Goal: Find specific page/section: Find specific page/section

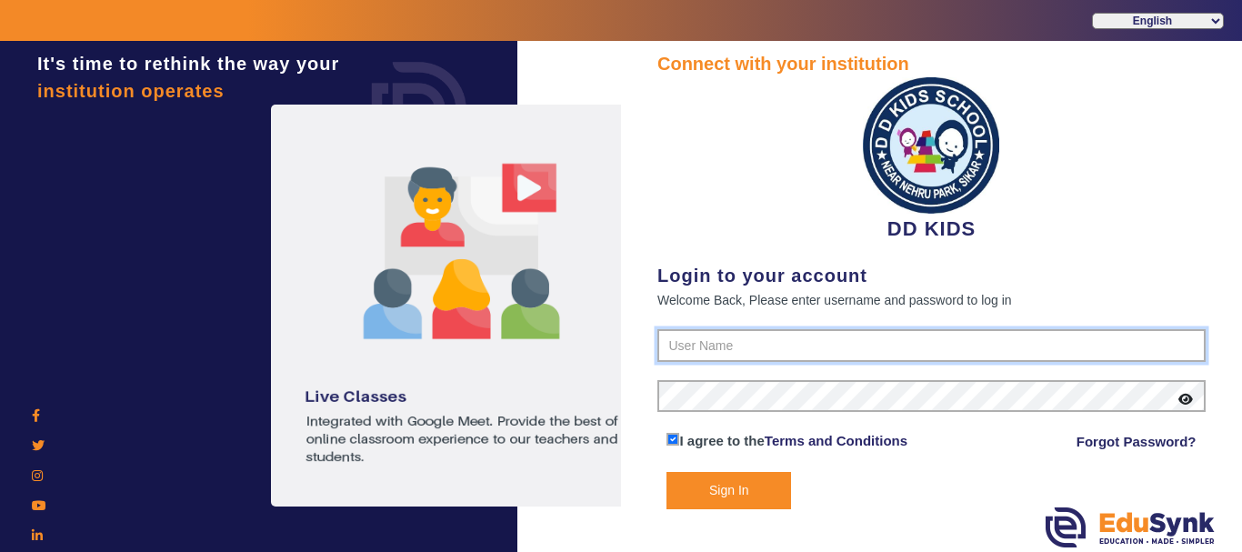
type input "8114466099"
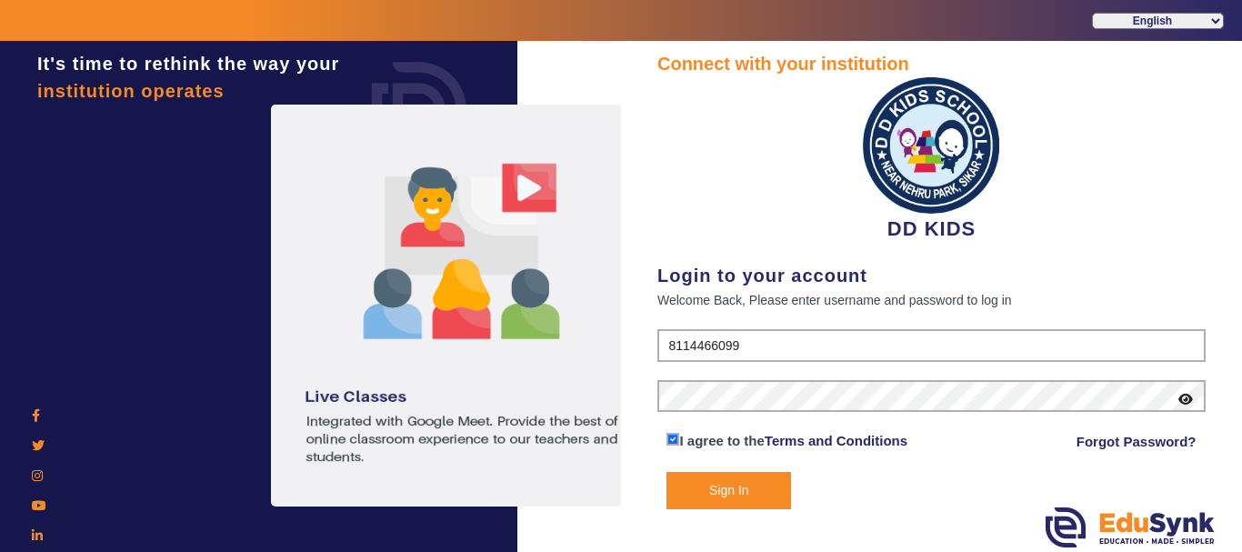
click at [716, 490] on button "Sign In" at bounding box center [728, 490] width 125 height 37
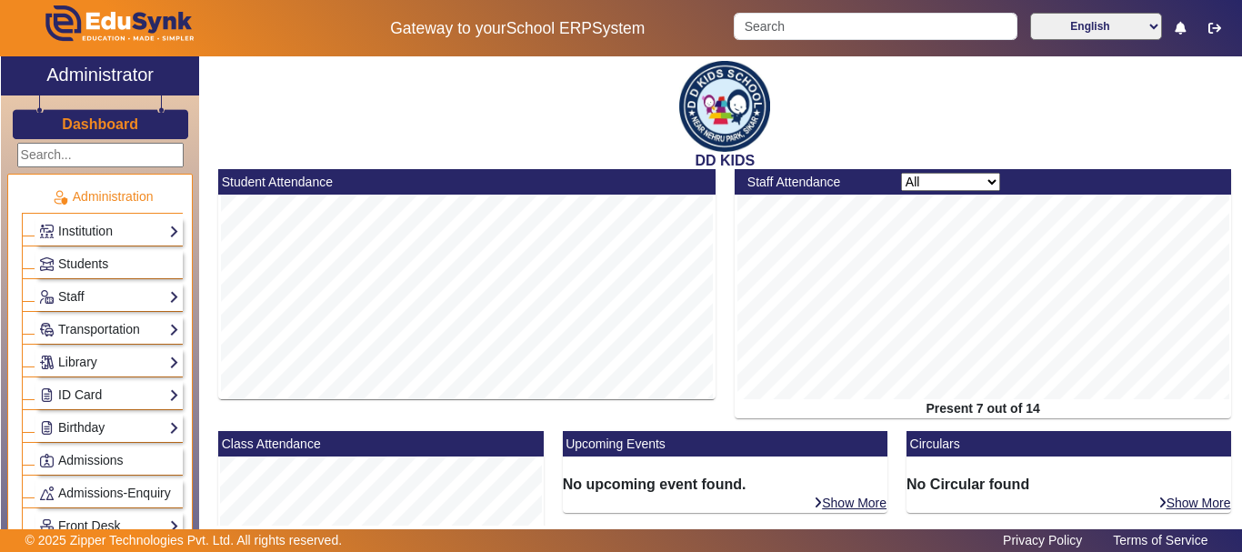
click at [948, 175] on select "All Teacher Non-Teaching" at bounding box center [950, 182] width 99 height 18
click at [901, 173] on select "All Teacher Non-Teaching" at bounding box center [950, 182] width 99 height 18
click at [986, 184] on select "All Teacher Non-Teaching" at bounding box center [950, 182] width 99 height 18
click at [985, 184] on select "All Teacher Non-Teaching" at bounding box center [950, 182] width 99 height 18
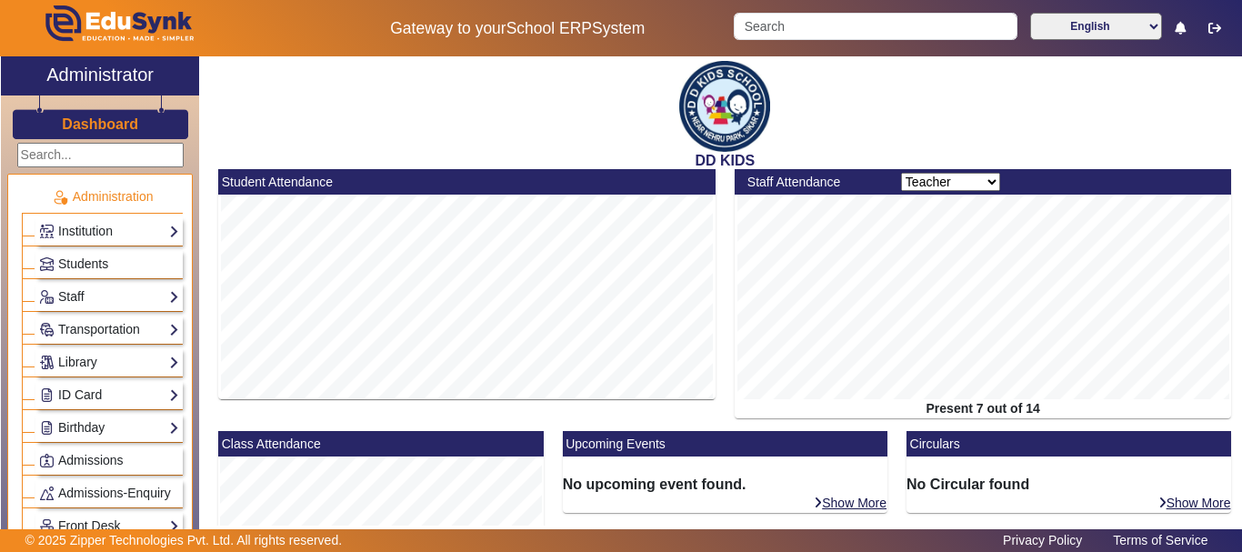
select select "all"
click at [901, 173] on select "All Teacher Non-Teaching" at bounding box center [950, 182] width 99 height 18
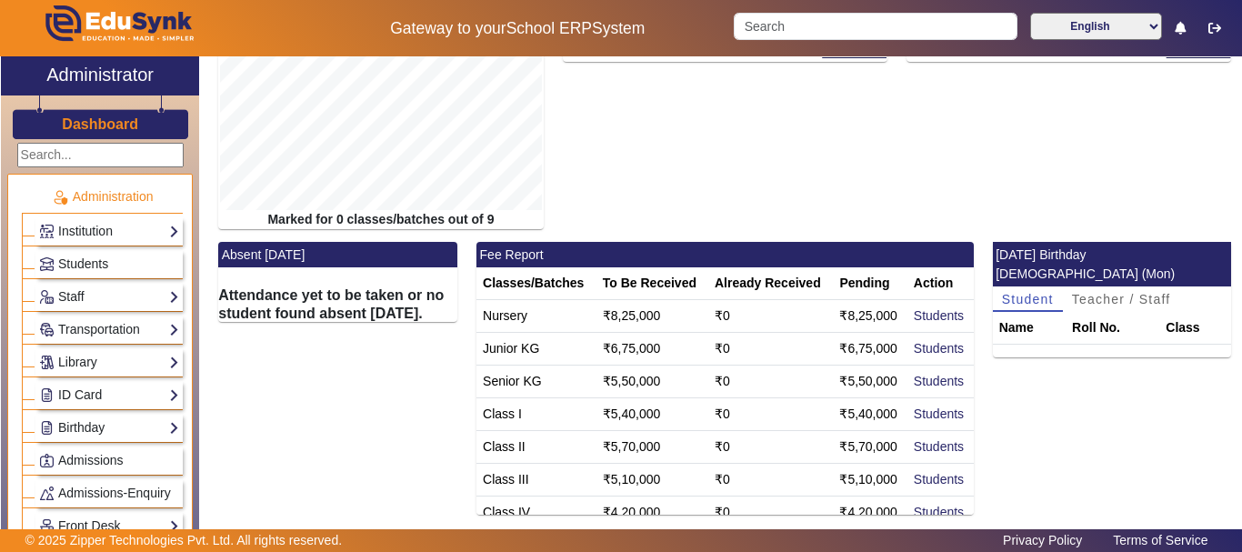
scroll to position [453, 0]
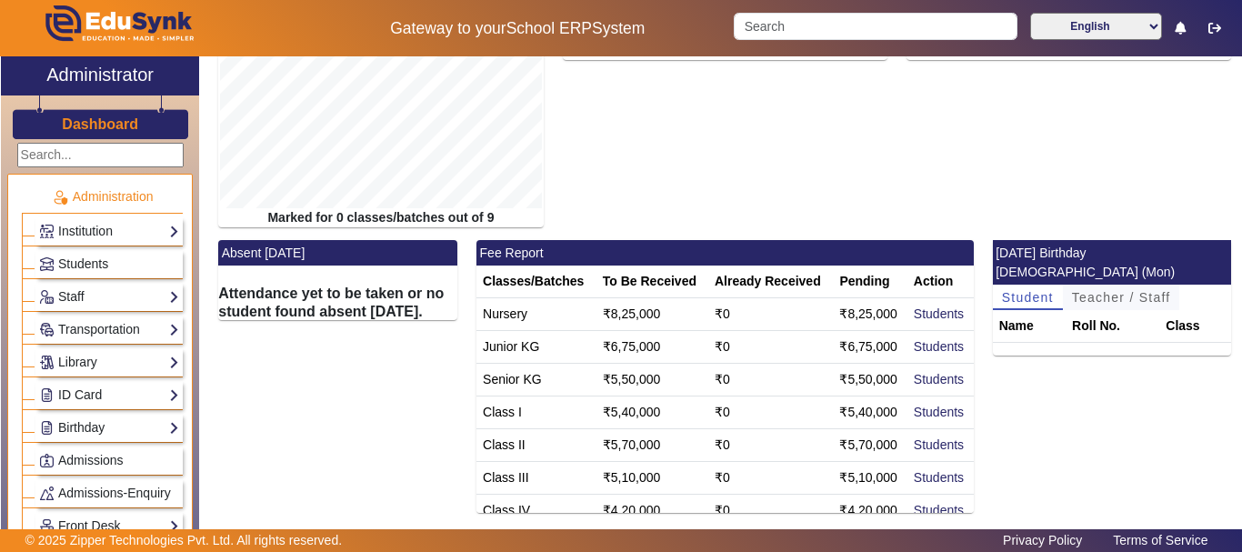
click at [1092, 291] on span "Teacher / Staff" at bounding box center [1121, 297] width 99 height 13
click at [1032, 291] on span "Student" at bounding box center [1028, 297] width 52 height 13
click at [86, 297] on link "Staff" at bounding box center [109, 296] width 140 height 21
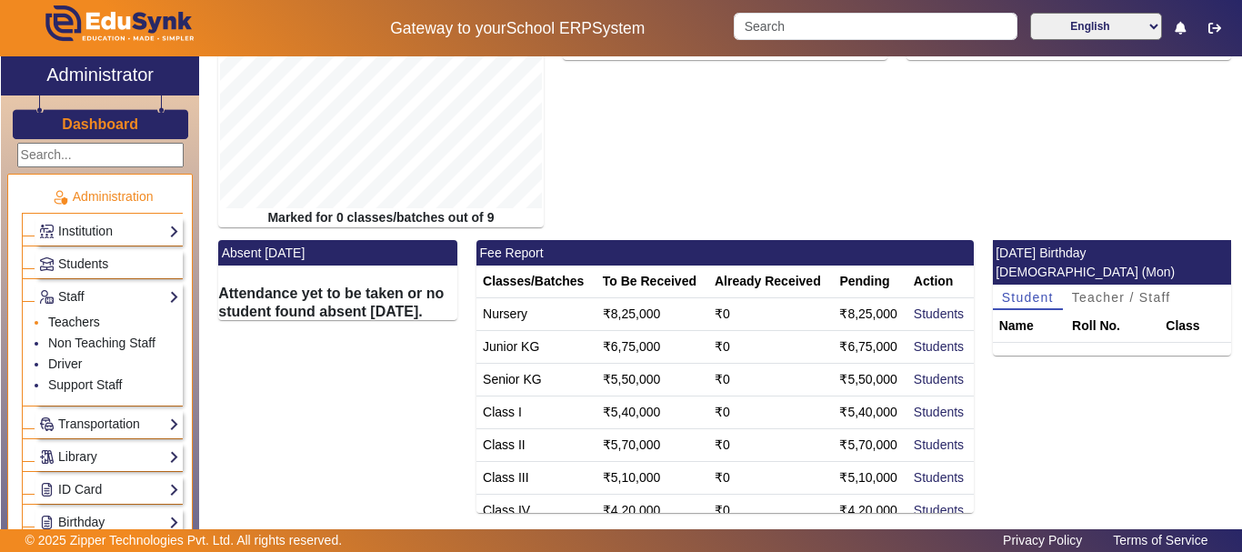
click at [98, 321] on link "Teachers" at bounding box center [74, 321] width 52 height 15
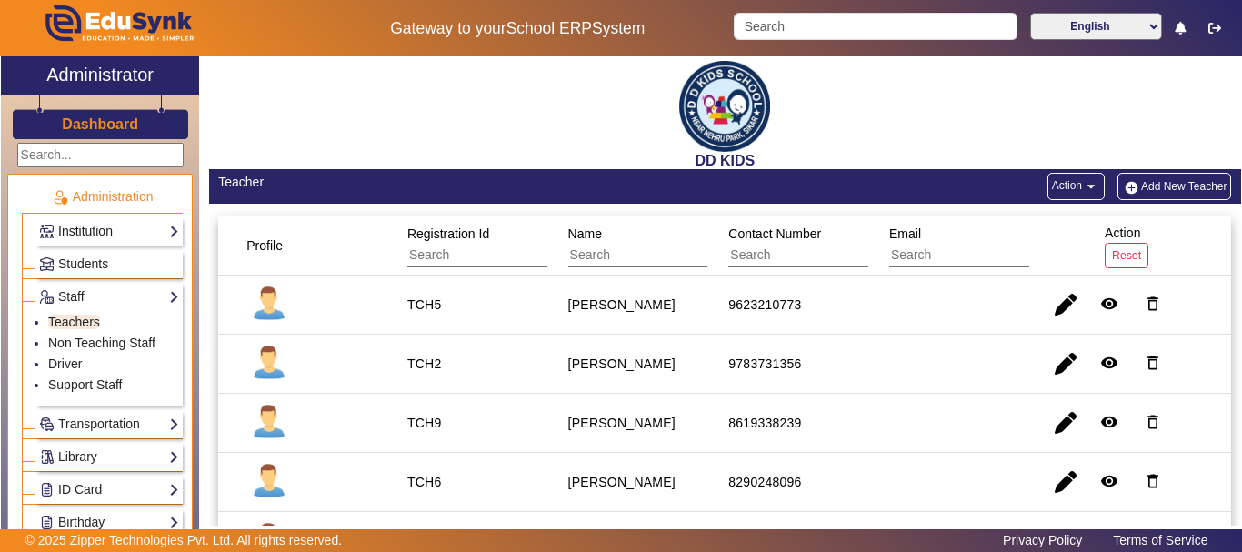
click at [111, 233] on link "Institution" at bounding box center [109, 231] width 140 height 21
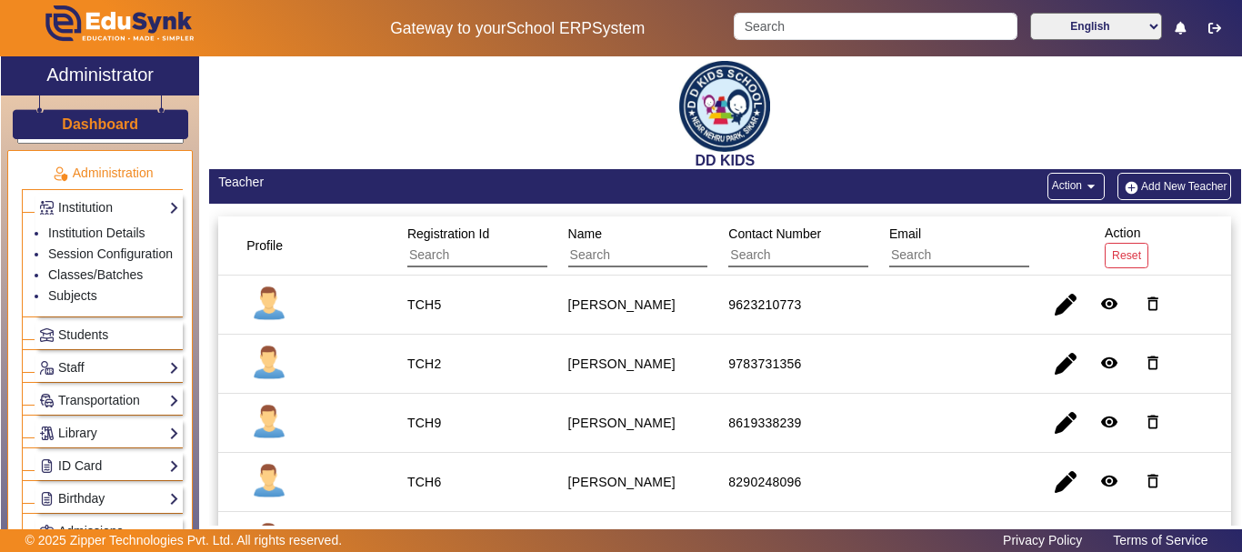
scroll to position [91, 0]
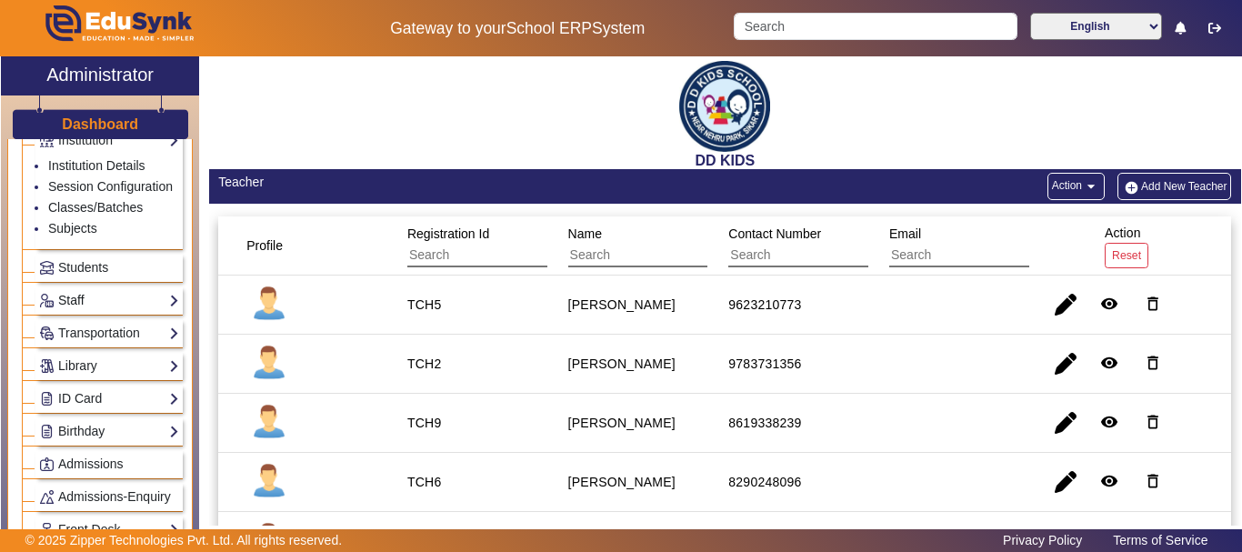
click at [101, 311] on link "Staff" at bounding box center [109, 300] width 140 height 21
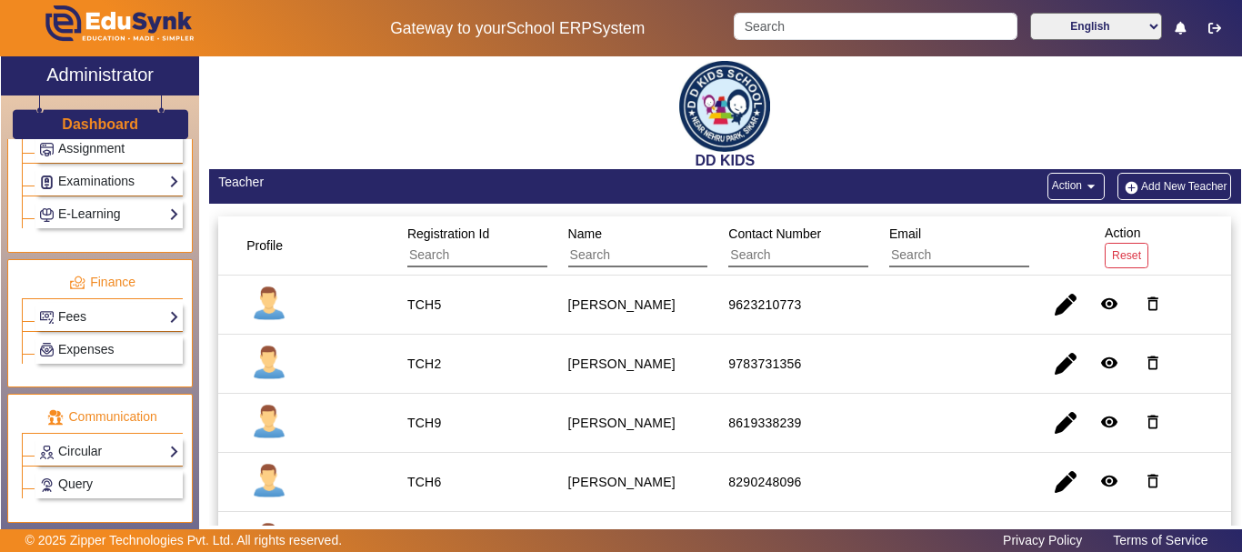
scroll to position [875, 0]
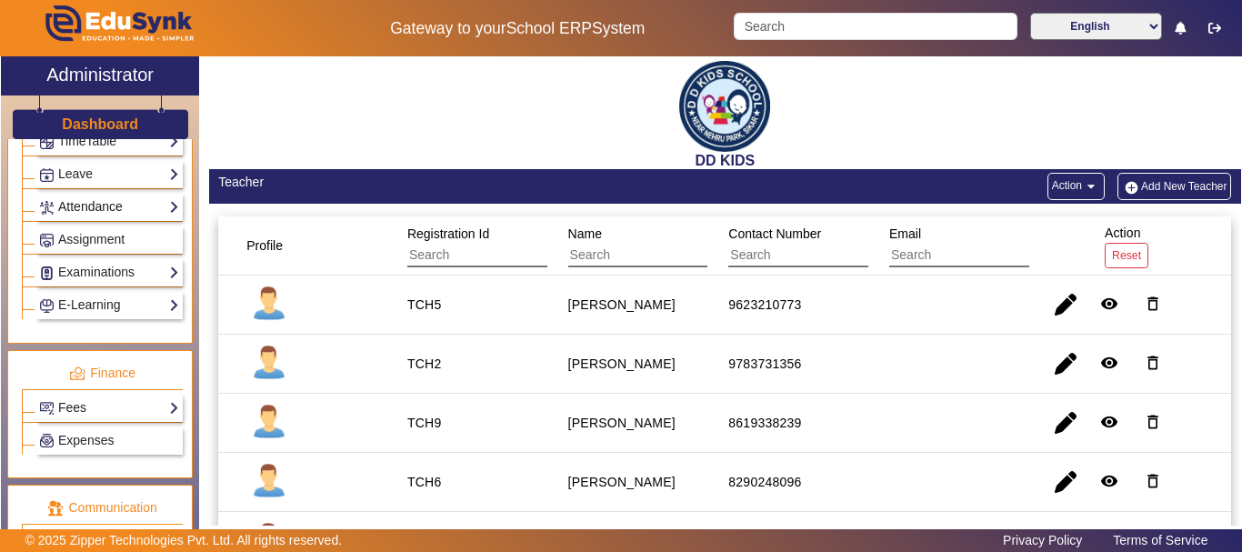
click at [103, 217] on link "Attendance" at bounding box center [109, 206] width 140 height 21
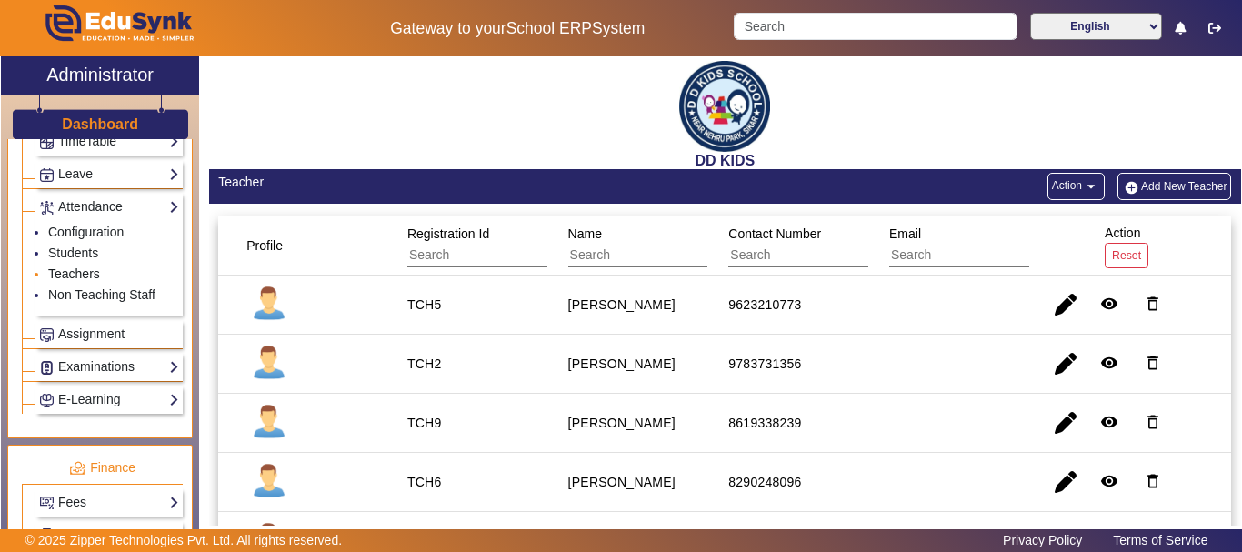
click at [79, 281] on link "Teachers" at bounding box center [74, 273] width 52 height 15
click at [65, 281] on link "Teachers" at bounding box center [74, 273] width 52 height 15
click at [67, 281] on link "Teachers" at bounding box center [74, 273] width 52 height 15
click at [87, 217] on link "Attendance" at bounding box center [109, 206] width 140 height 21
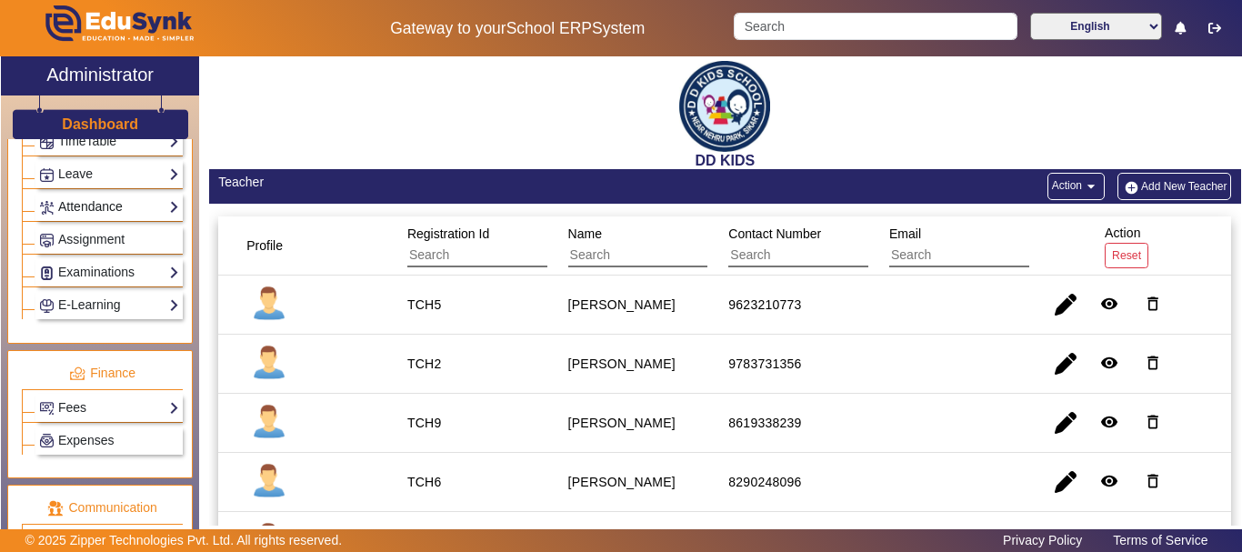
click at [88, 217] on link "Attendance" at bounding box center [109, 206] width 140 height 21
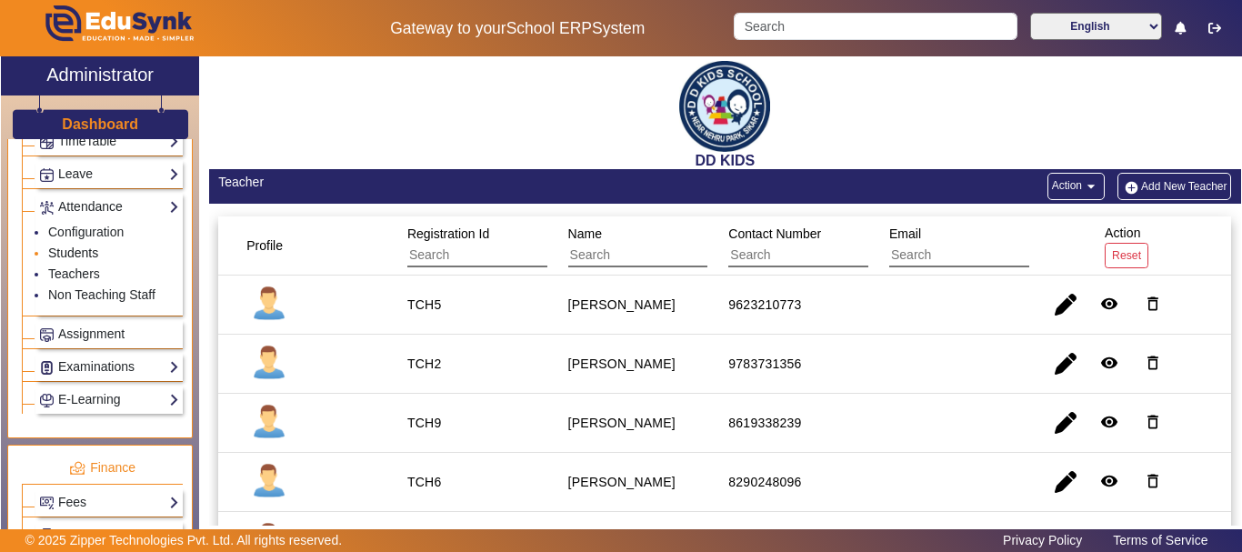
click at [81, 260] on link "Students" at bounding box center [73, 252] width 50 height 15
click at [73, 281] on link "Teachers" at bounding box center [74, 273] width 52 height 15
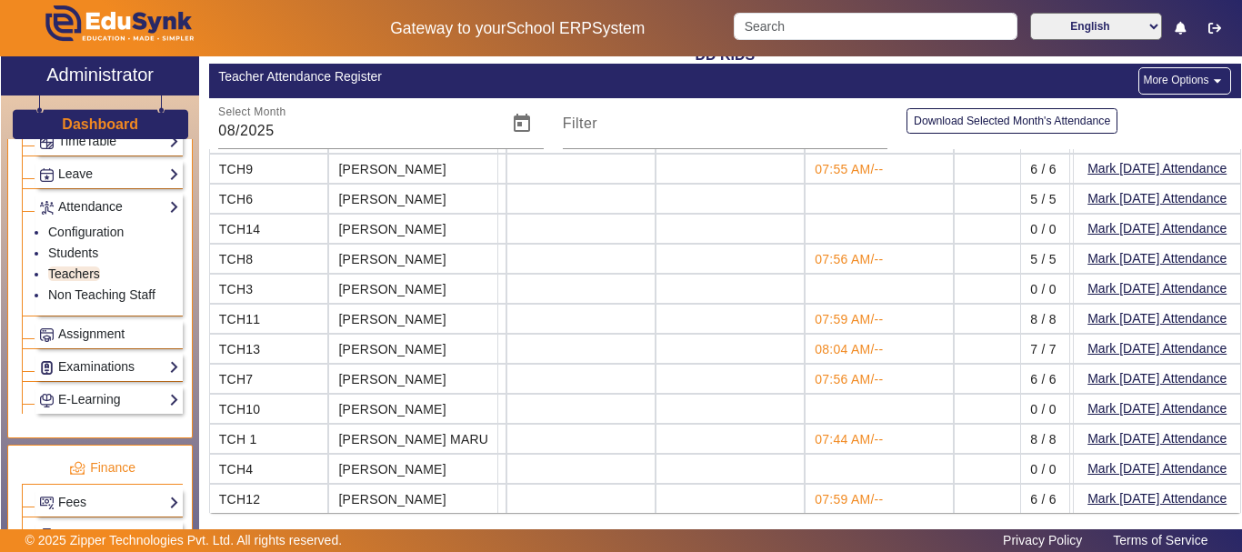
scroll to position [115, 1197]
